Goal: Book appointment/travel/reservation

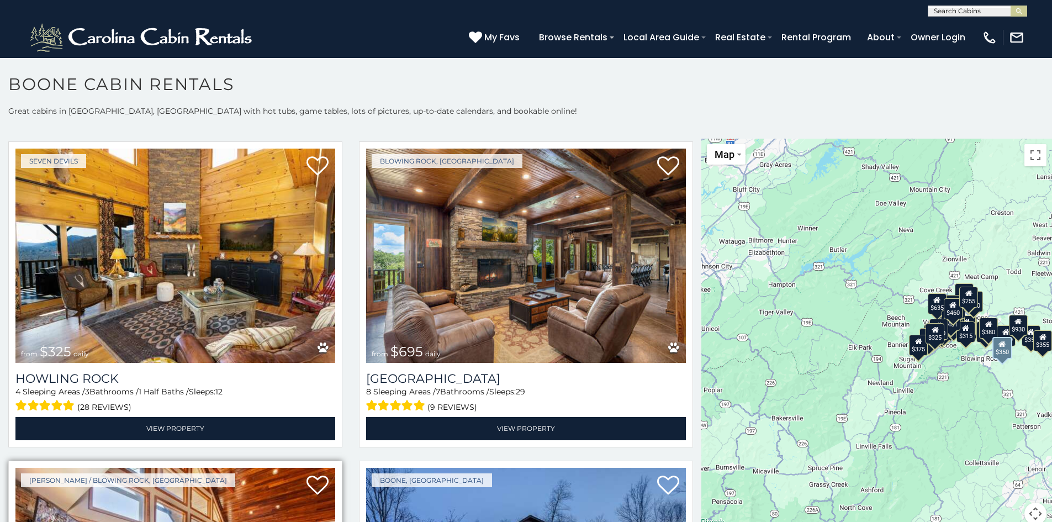
scroll to position [3369, 0]
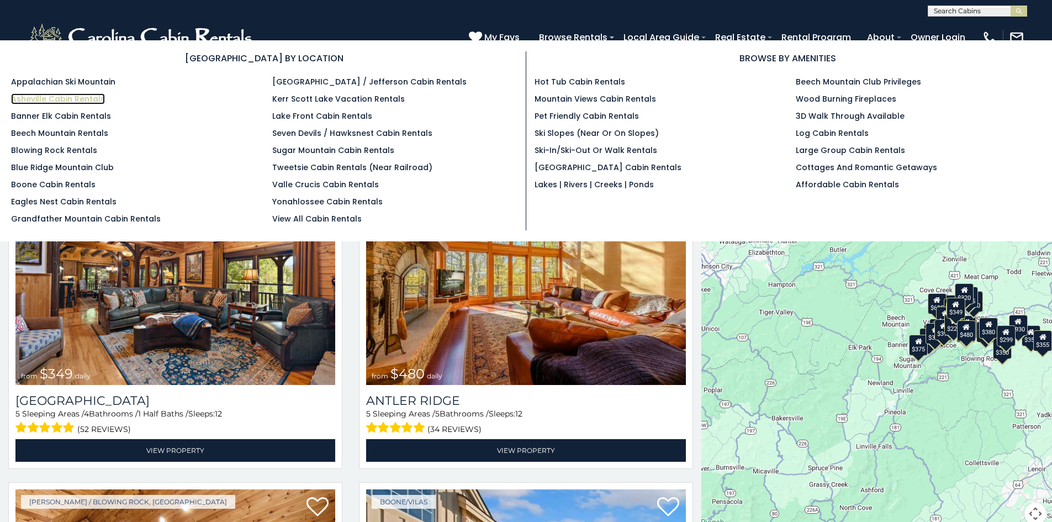
click at [70, 102] on link "Asheville Cabin Rentals" at bounding box center [58, 98] width 94 height 11
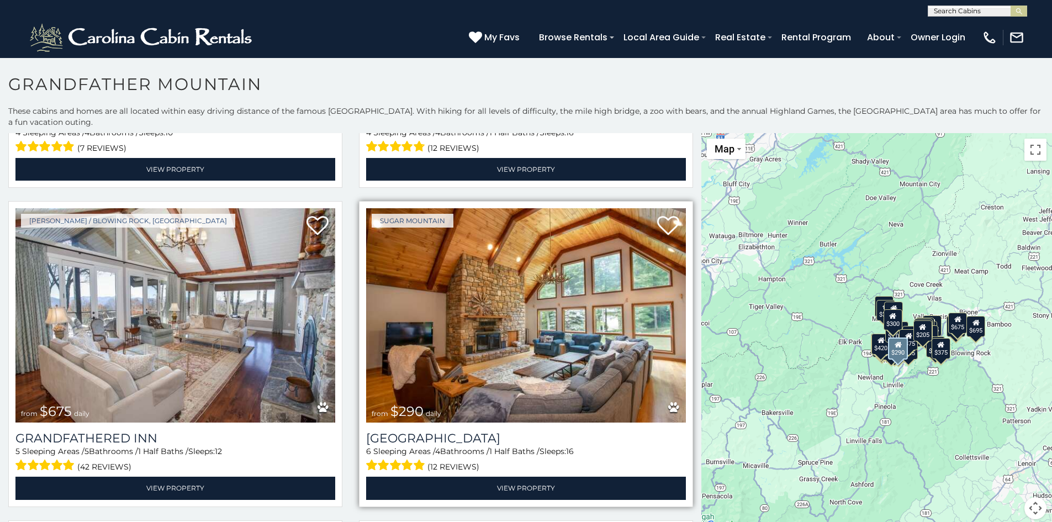
scroll to position [3037, 0]
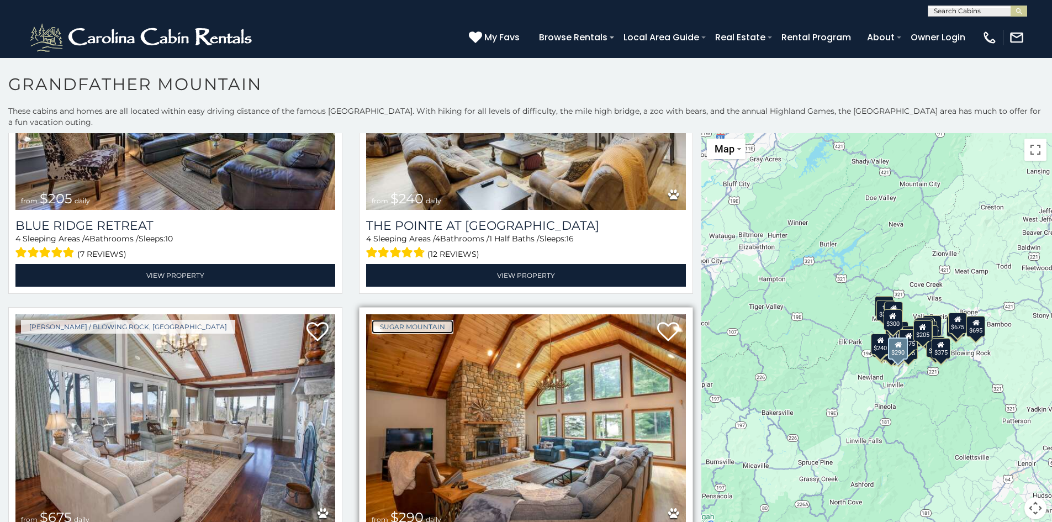
click at [413, 320] on link "Sugar Mountain" at bounding box center [413, 327] width 82 height 14
